Goal: Task Accomplishment & Management: Manage account settings

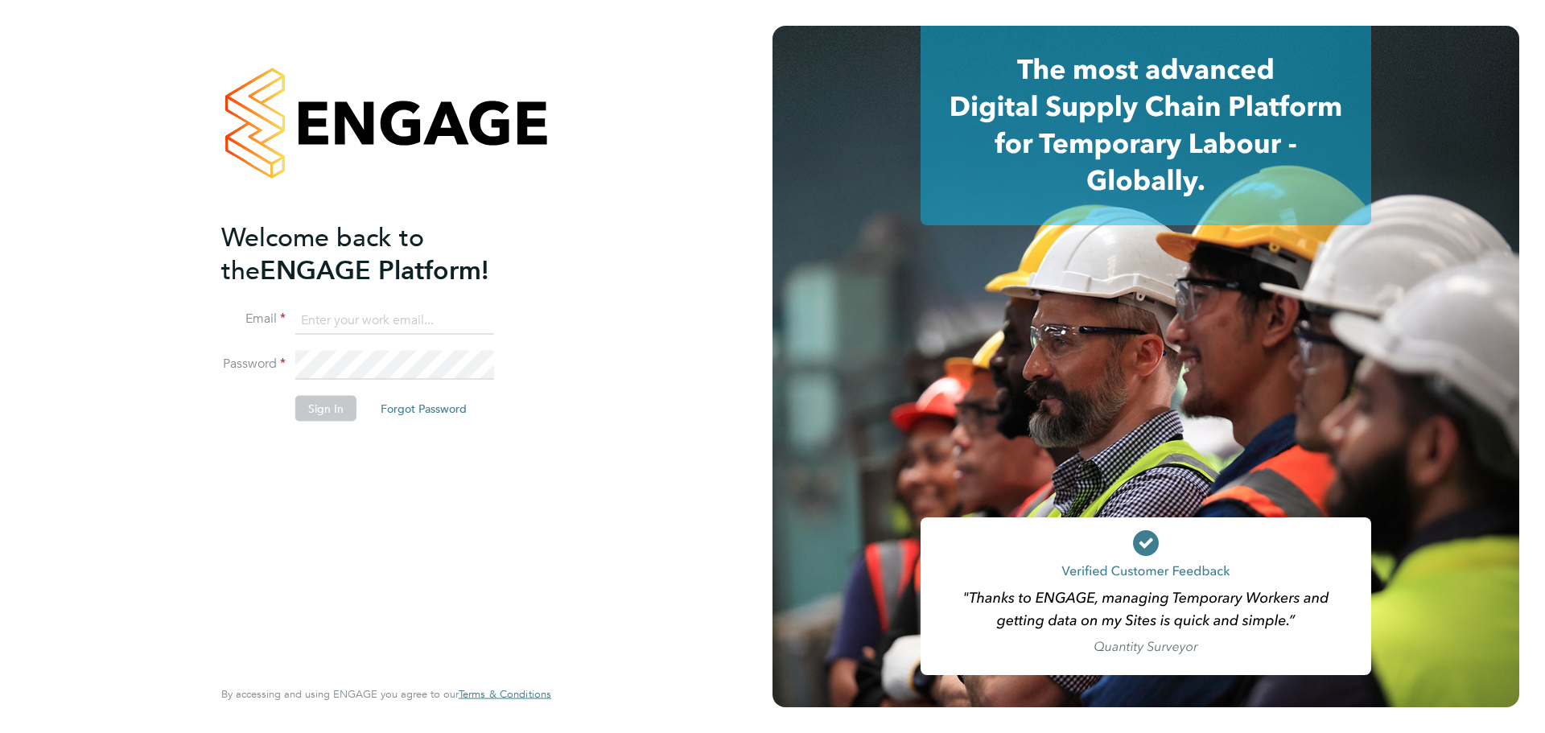
type input "[EMAIL_ADDRESS][PERSON_NAME][DOMAIN_NAME]"
click at [310, 402] on button "Sign In" at bounding box center [325, 408] width 61 height 26
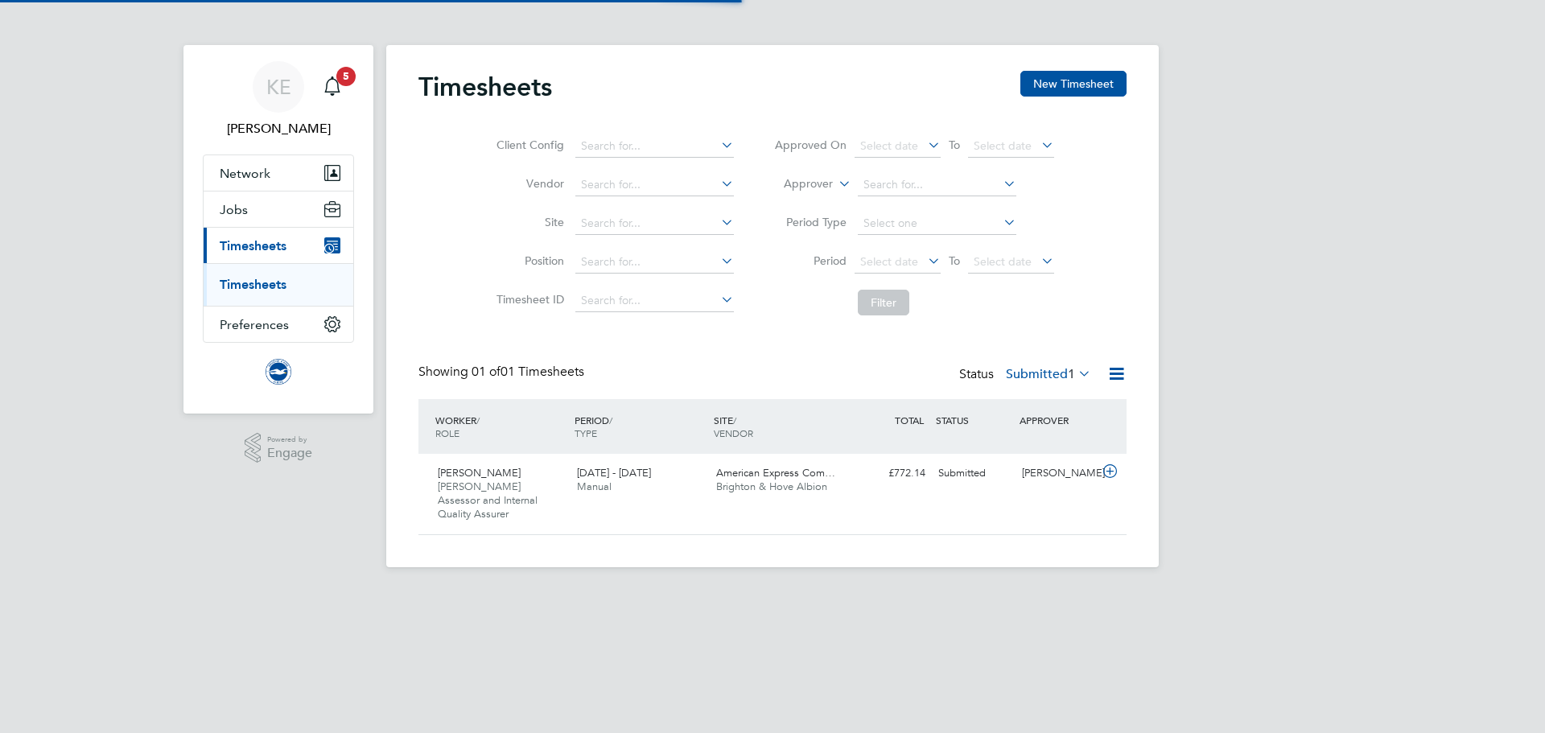
scroll to position [41, 140]
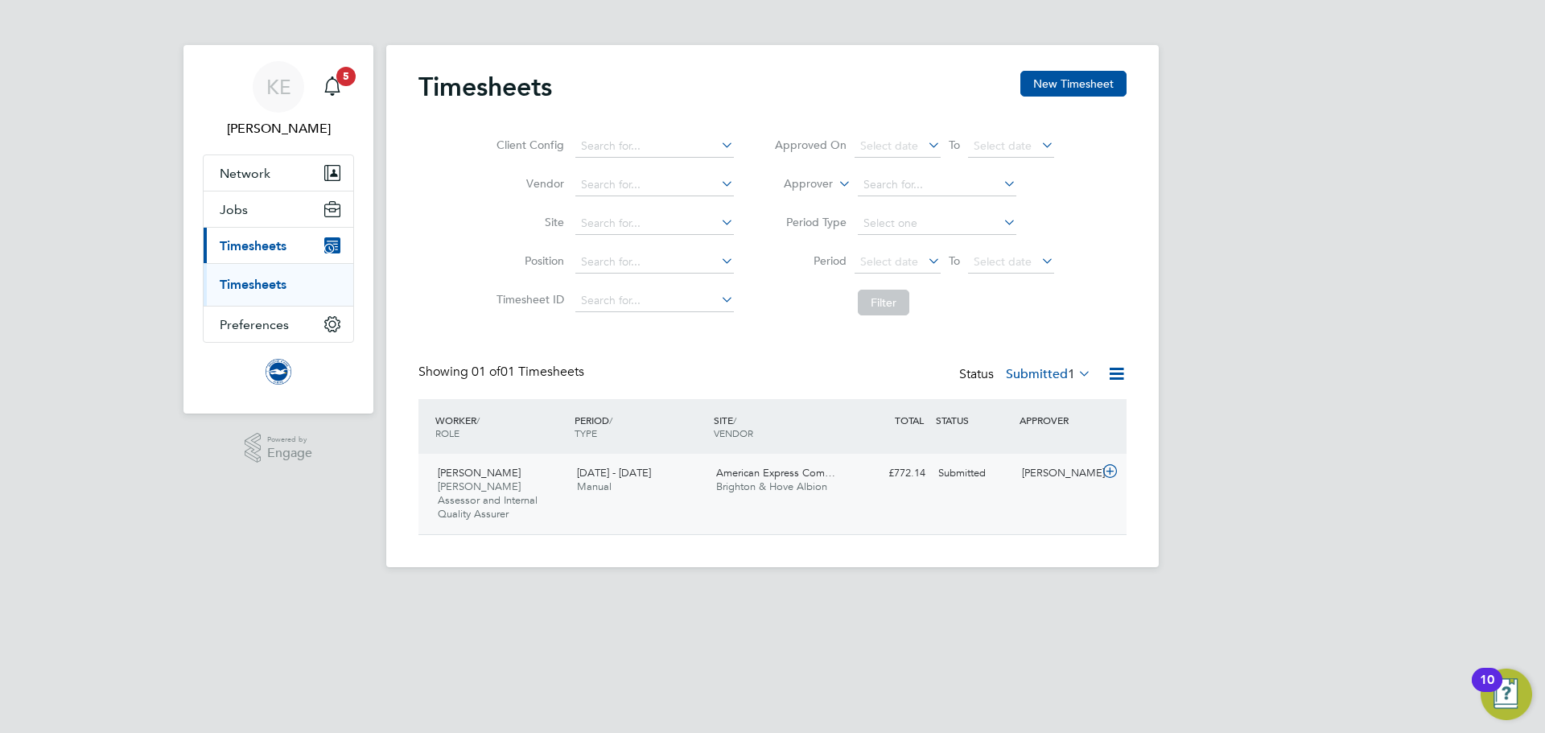
click at [671, 500] on div "[DATE] - [DATE] Manual" at bounding box center [640, 480] width 139 height 40
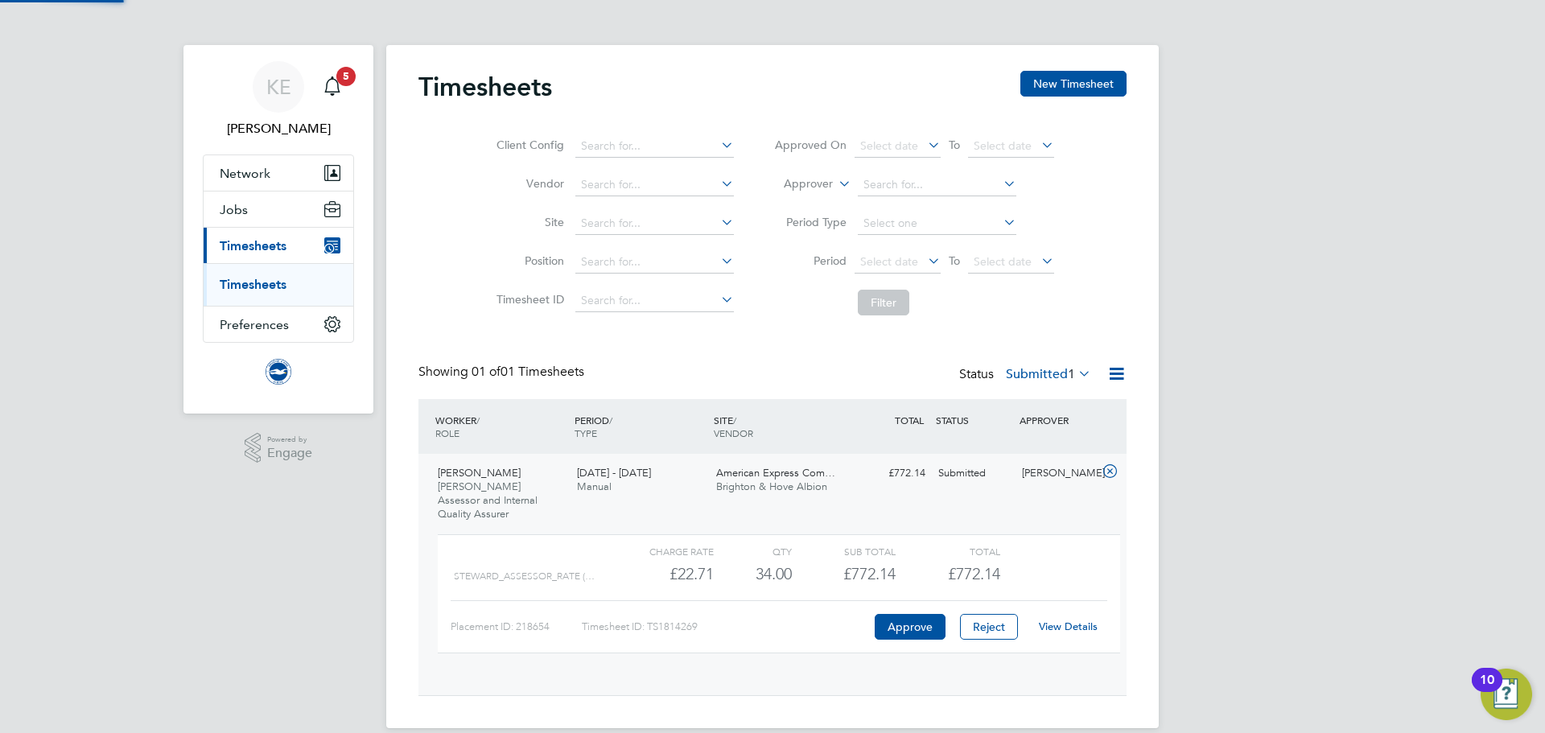
scroll to position [27, 157]
click at [1078, 620] on link "View Details" at bounding box center [1068, 627] width 59 height 14
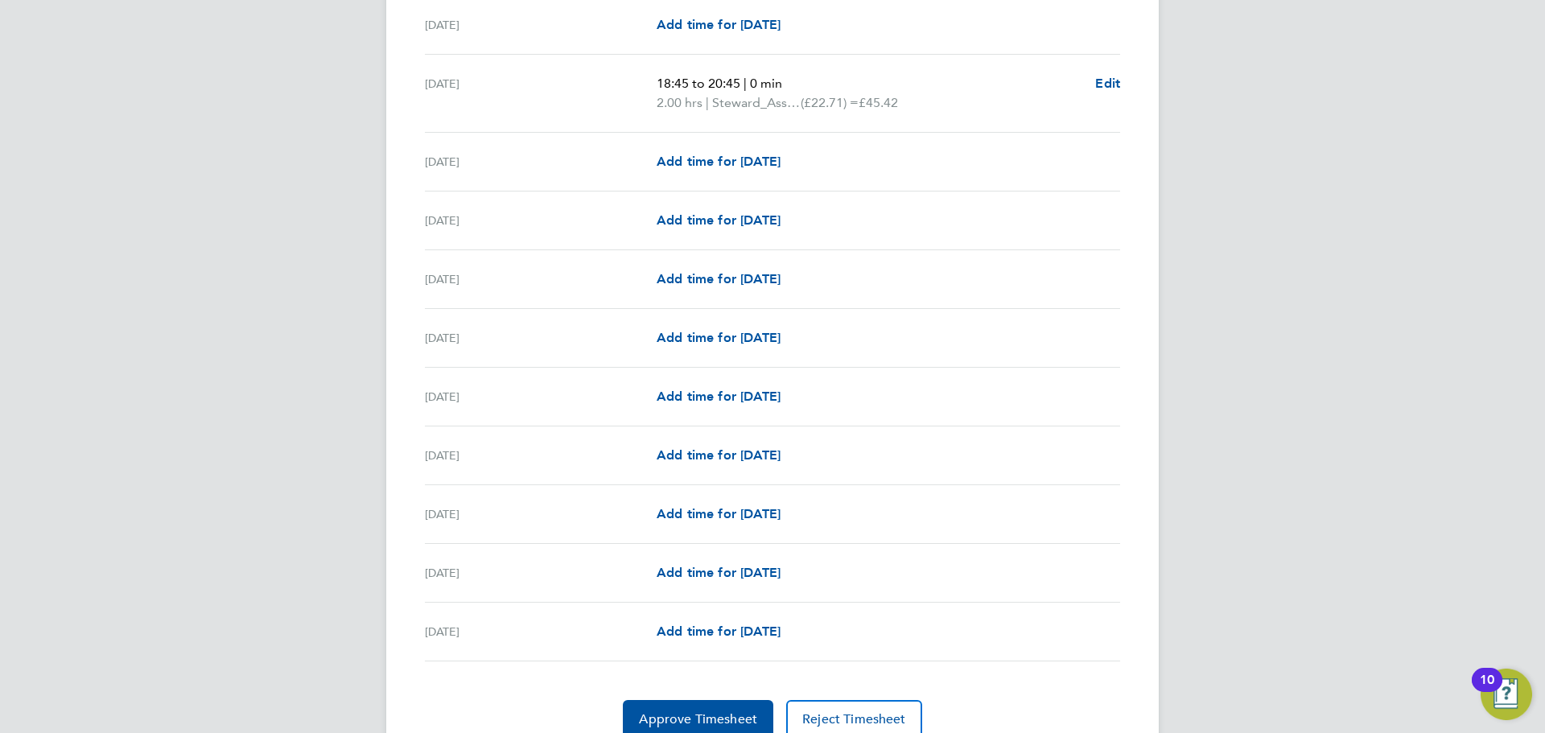
scroll to position [1884, 0]
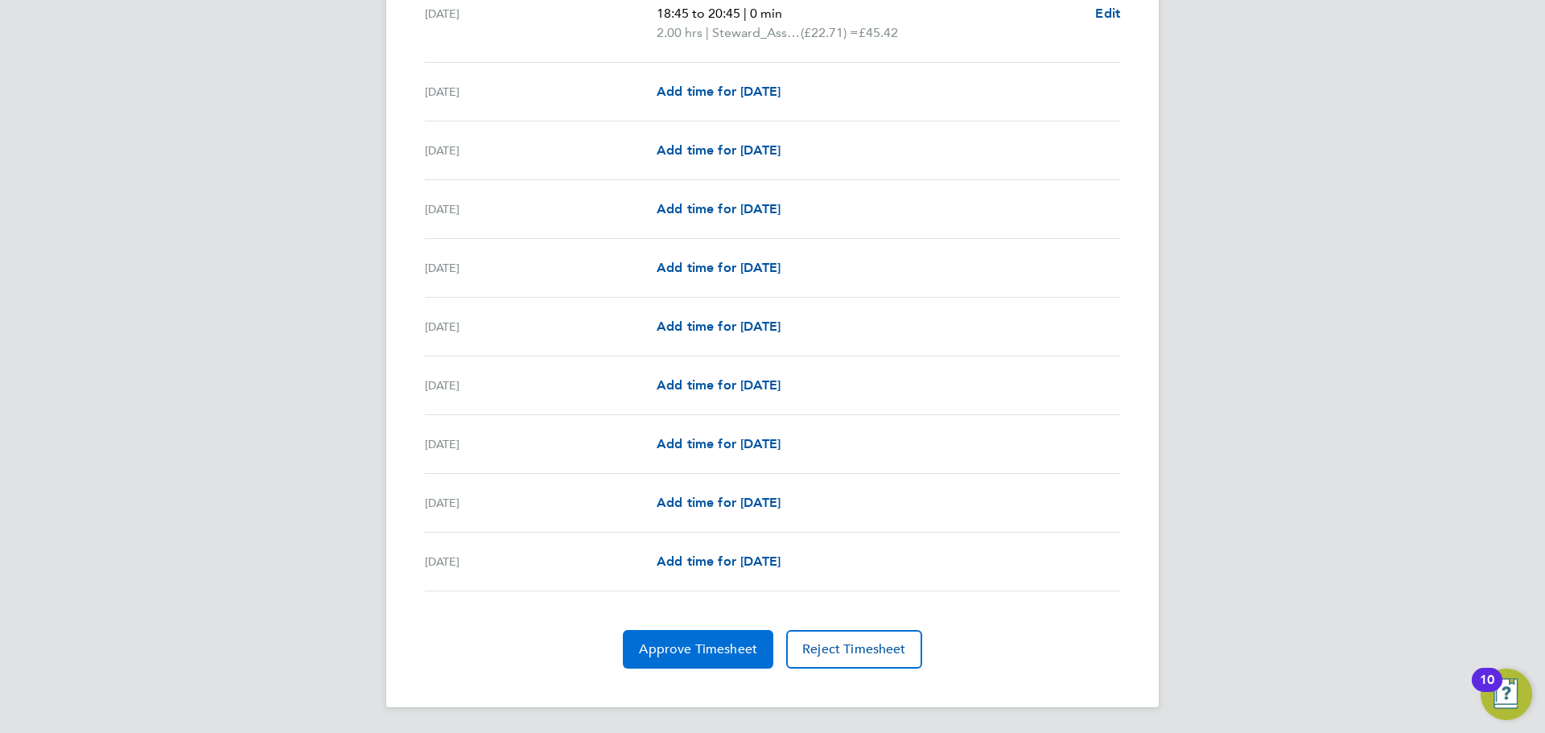
click at [708, 651] on span "Approve Timesheet" at bounding box center [698, 650] width 118 height 16
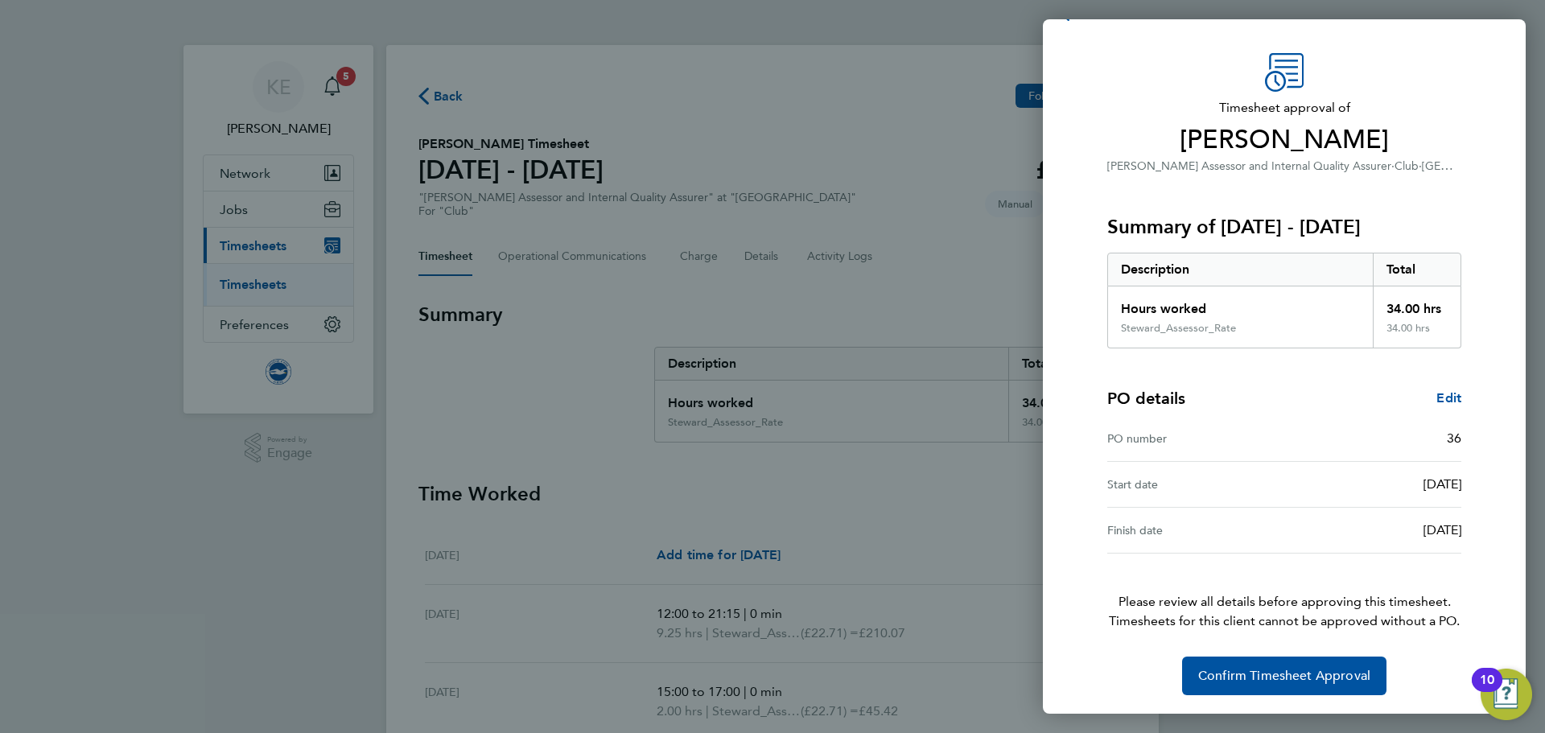
scroll to position [38, 0]
click at [1285, 683] on span "Confirm Timesheet Approval" at bounding box center [1285, 675] width 172 height 16
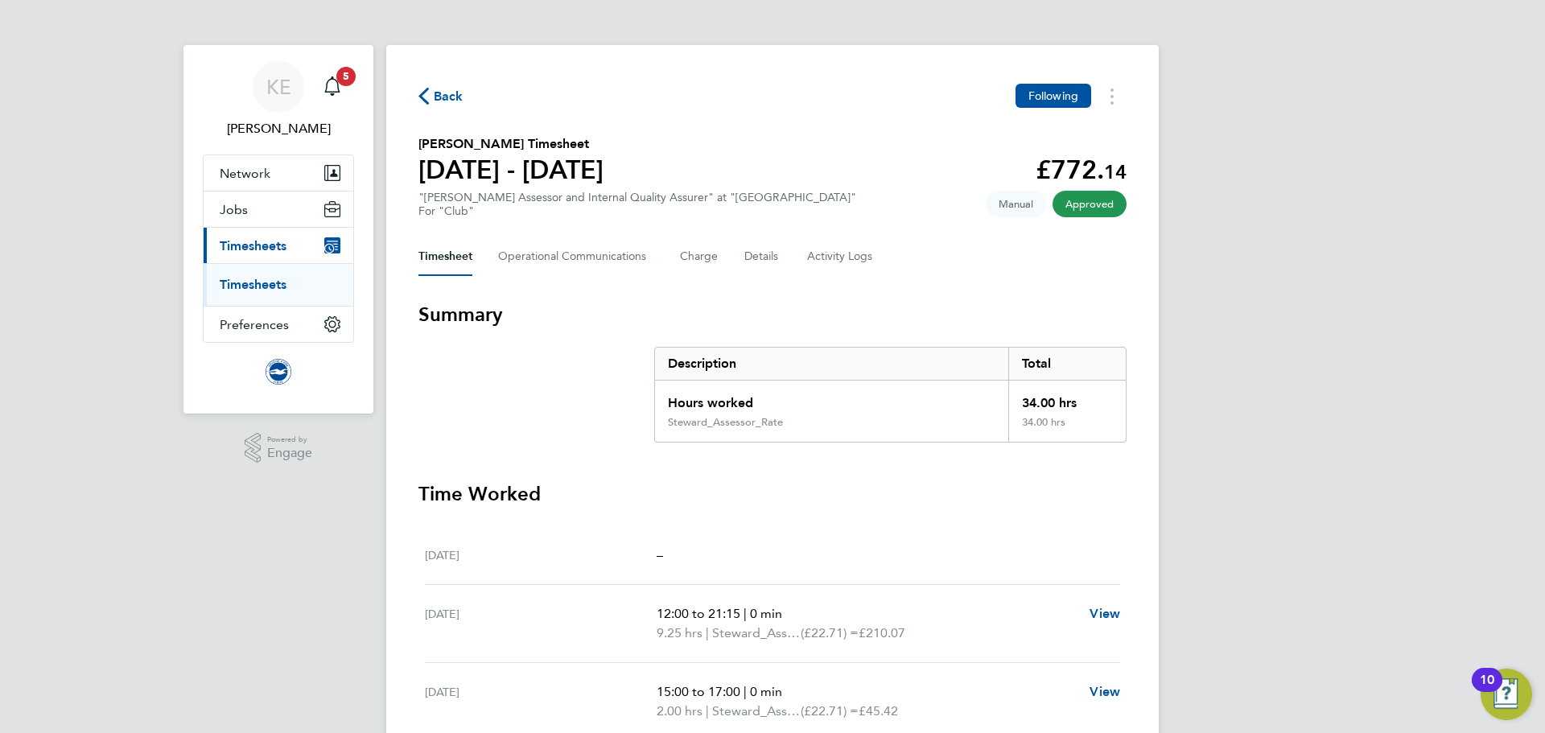
click at [266, 290] on link "Timesheets" at bounding box center [253, 284] width 67 height 15
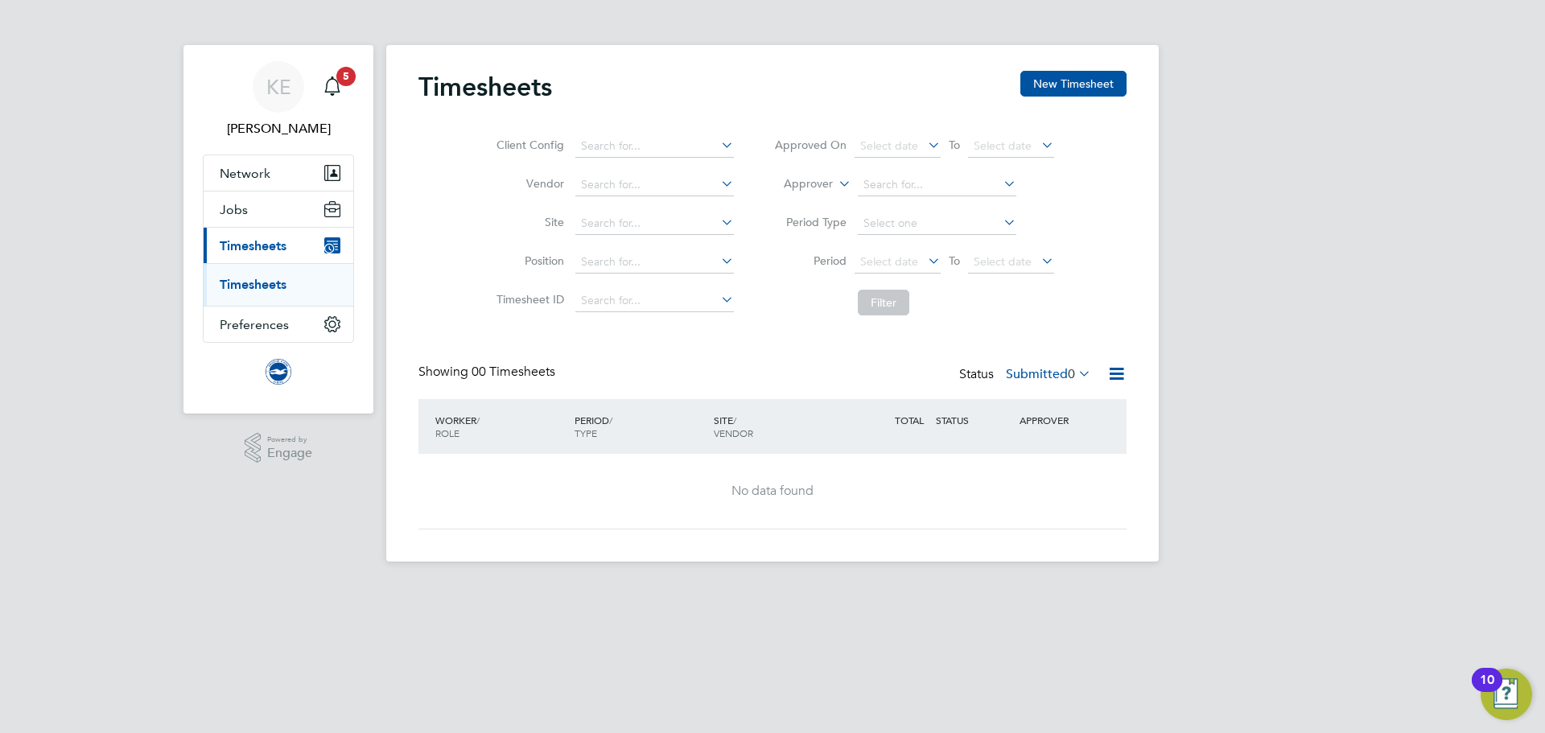
click at [1537, 588] on html "KE Kayleigh Evans Notifications 5 Applications: Network Sites Workers Jobs Posi…" at bounding box center [772, 294] width 1545 height 588
